Goal: Information Seeking & Learning: Learn about a topic

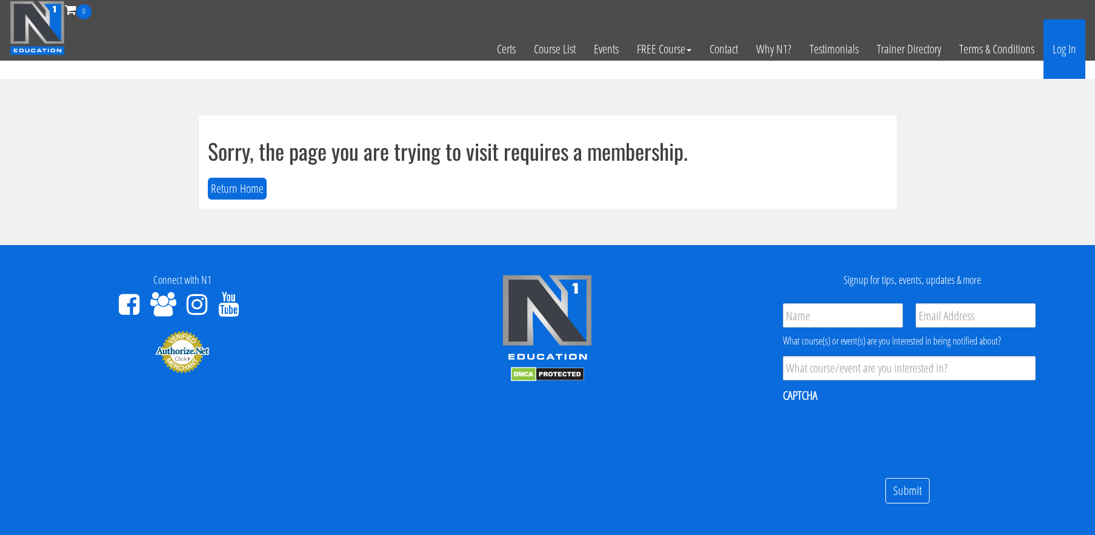
click at [1061, 48] on link "Log In" at bounding box center [1065, 48] width 42 height 59
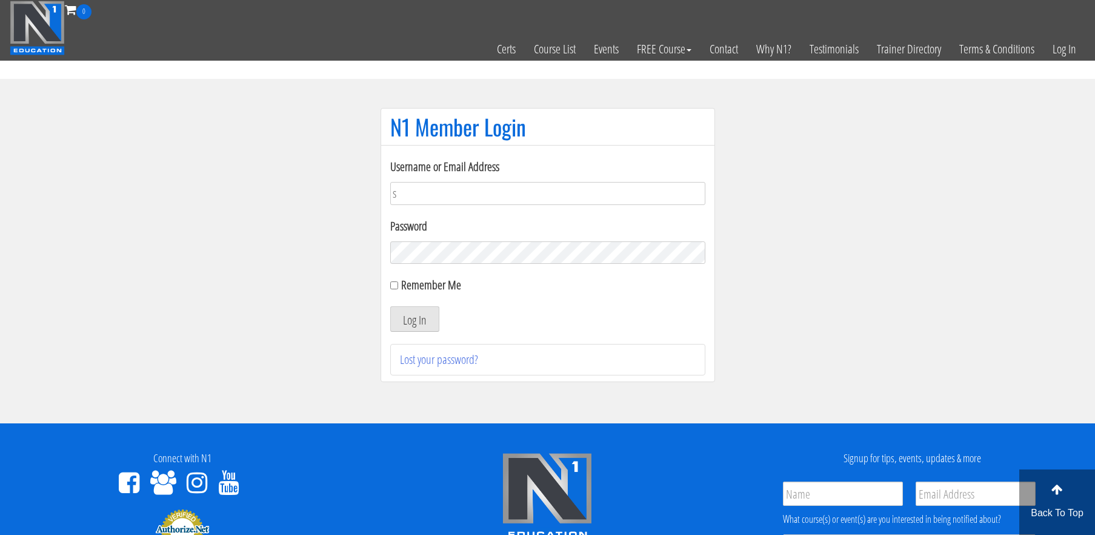
type input "[EMAIL_ADDRESS][DOMAIN_NAME]"
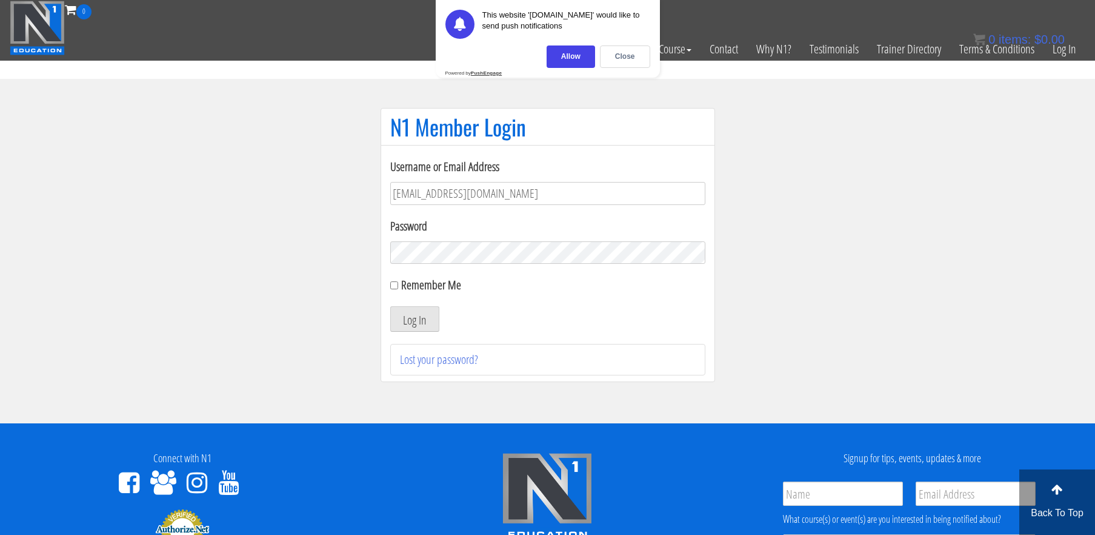
click at [523, 161] on label "Username or Email Address" at bounding box center [547, 167] width 315 height 18
click at [390, 306] on button "Log In" at bounding box center [414, 318] width 49 height 25
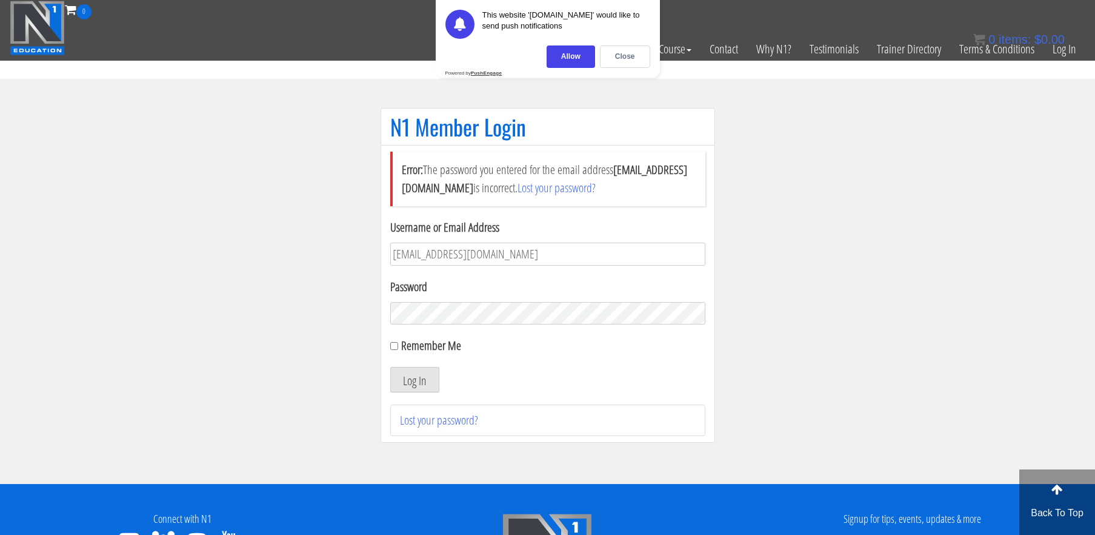
click at [390, 367] on button "Log In" at bounding box center [414, 379] width 49 height 25
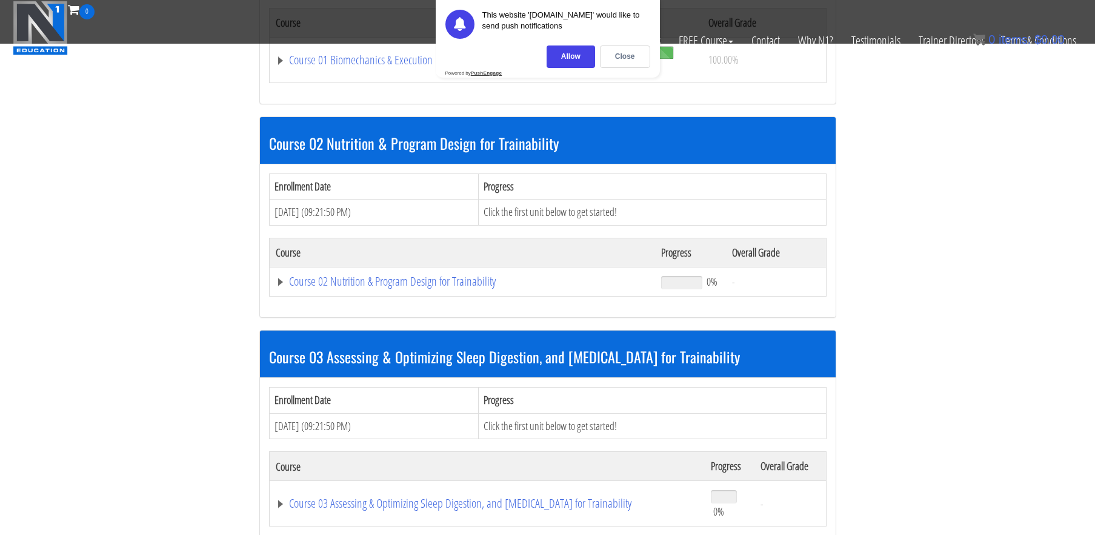
scroll to position [515, 0]
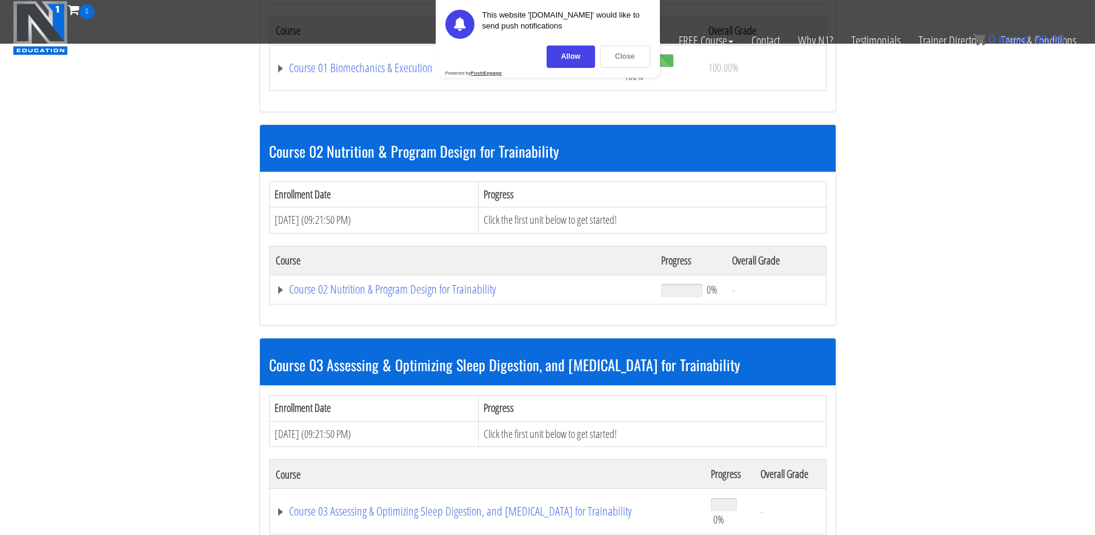
click at [630, 51] on div "Close" at bounding box center [625, 56] width 50 height 22
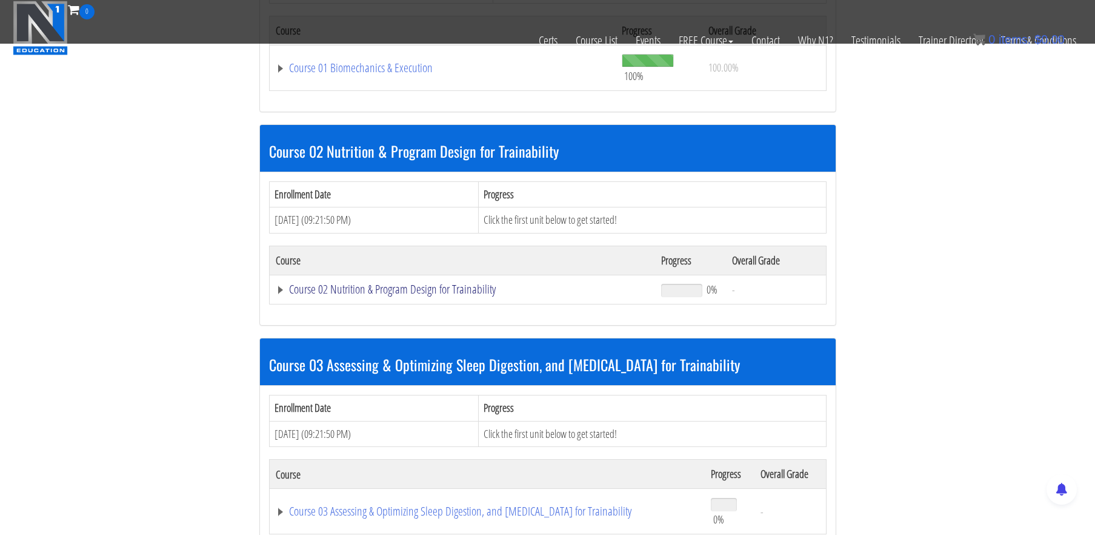
click at [438, 285] on link "Course 02 Nutrition & Program Design for Trainability" at bounding box center [463, 289] width 374 height 12
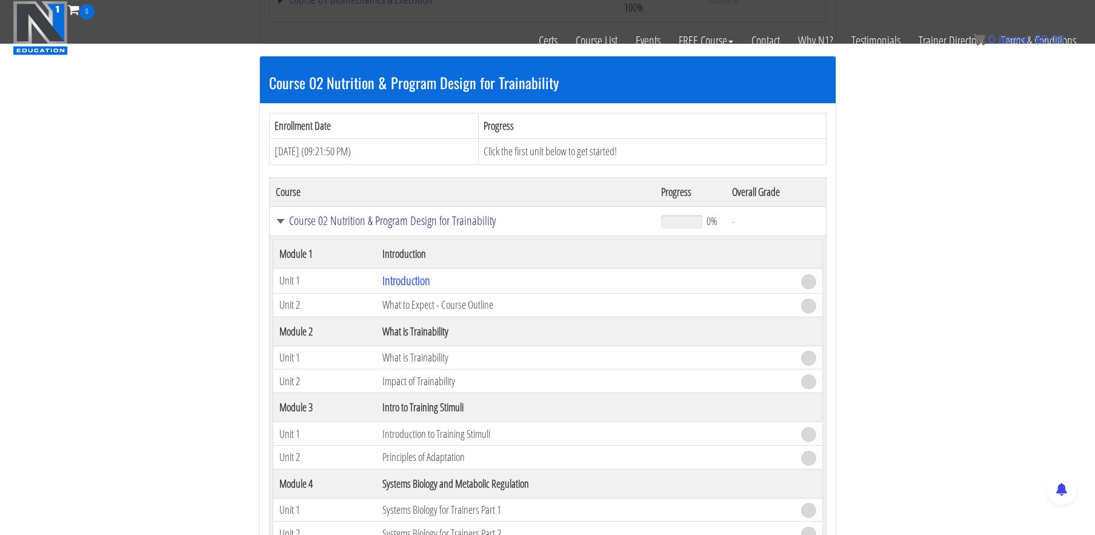
scroll to position [587, 0]
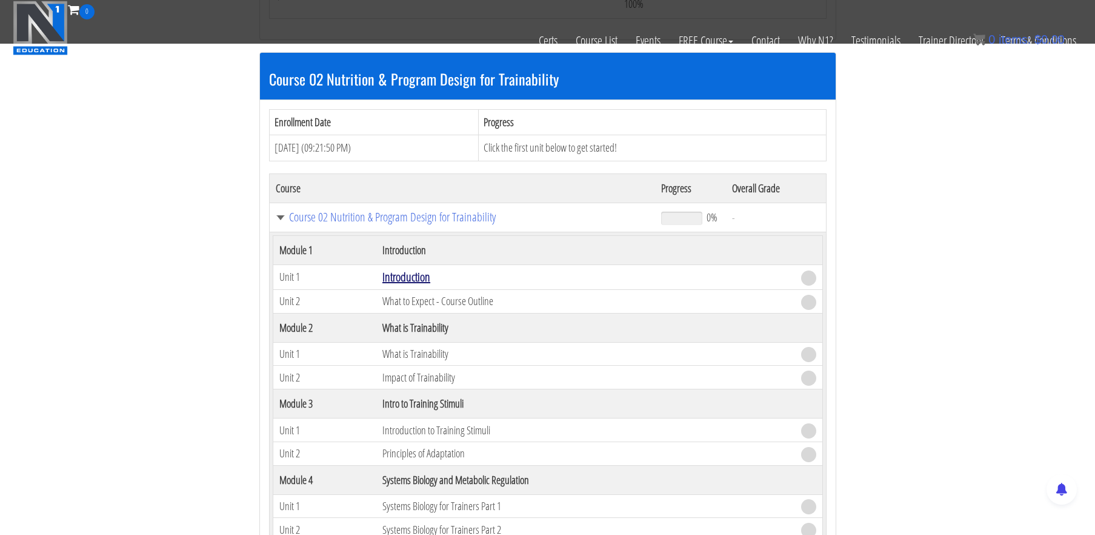
click at [399, 278] on link "Introduction" at bounding box center [406, 276] width 48 height 16
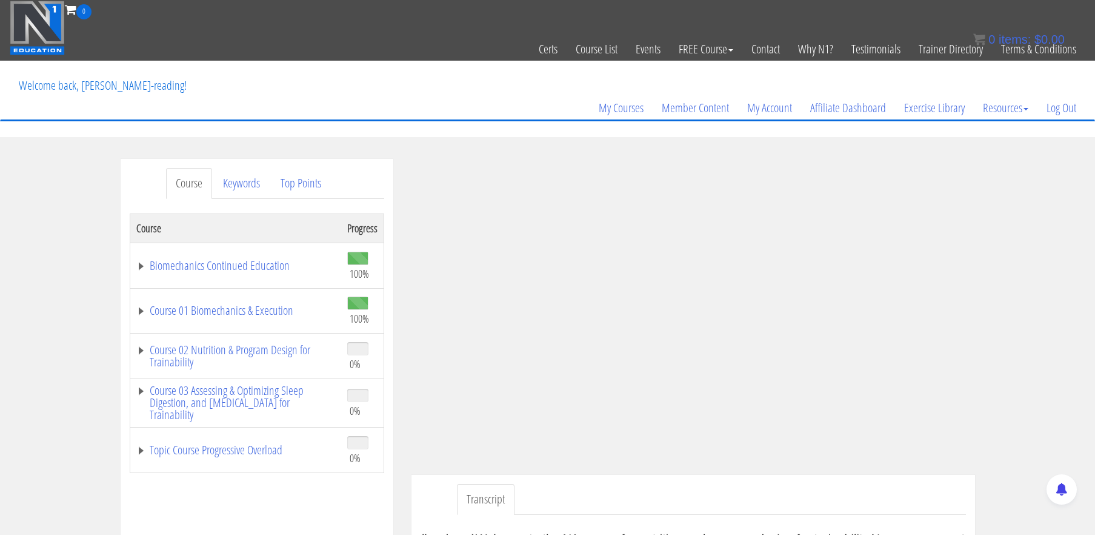
click at [1004, 212] on div "Course Keywords Top Points Course Progress Biomechanics Continued Education 100…" at bounding box center [547, 515] width 1095 height 713
